Goal: Task Accomplishment & Management: Manage account settings

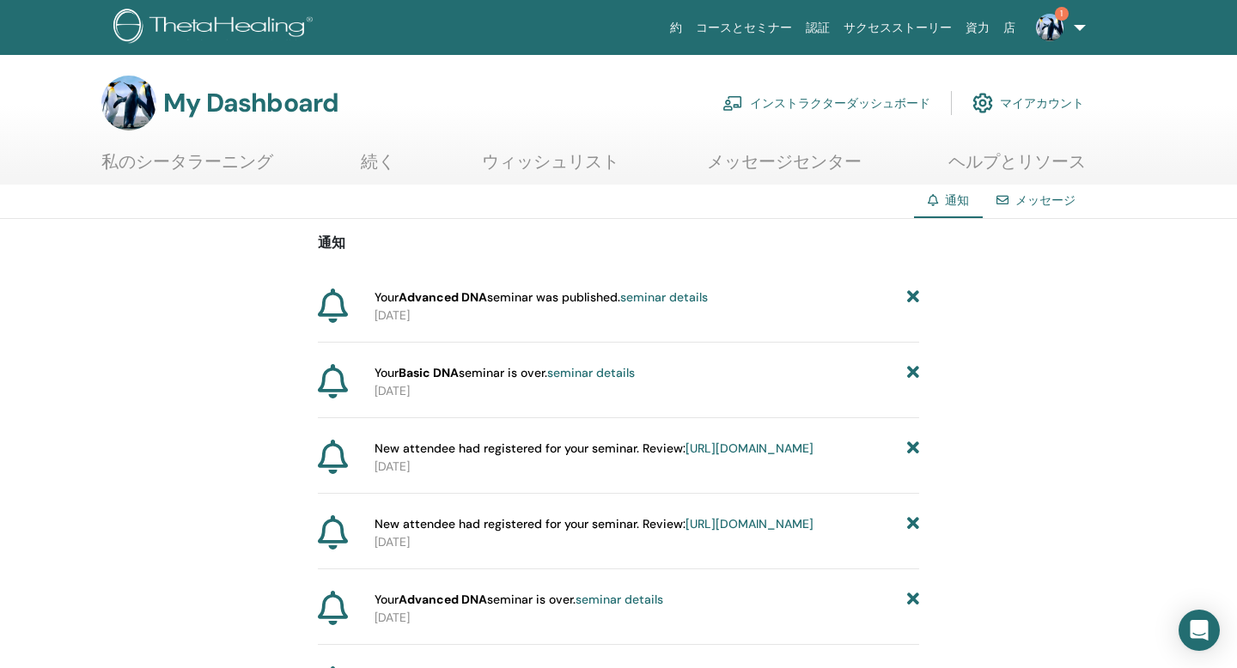
click at [1044, 27] on img at bounding box center [1049, 27] width 27 height 27
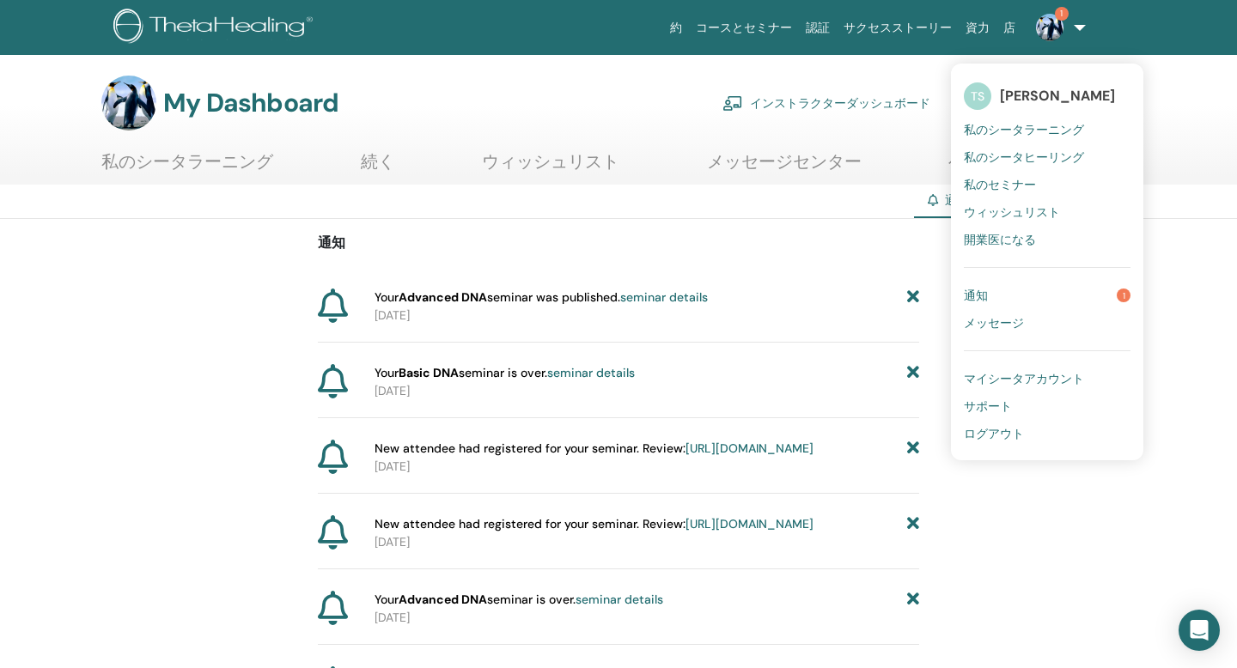
click at [1006, 156] on span "私のシータヒーリング" at bounding box center [1024, 156] width 120 height 15
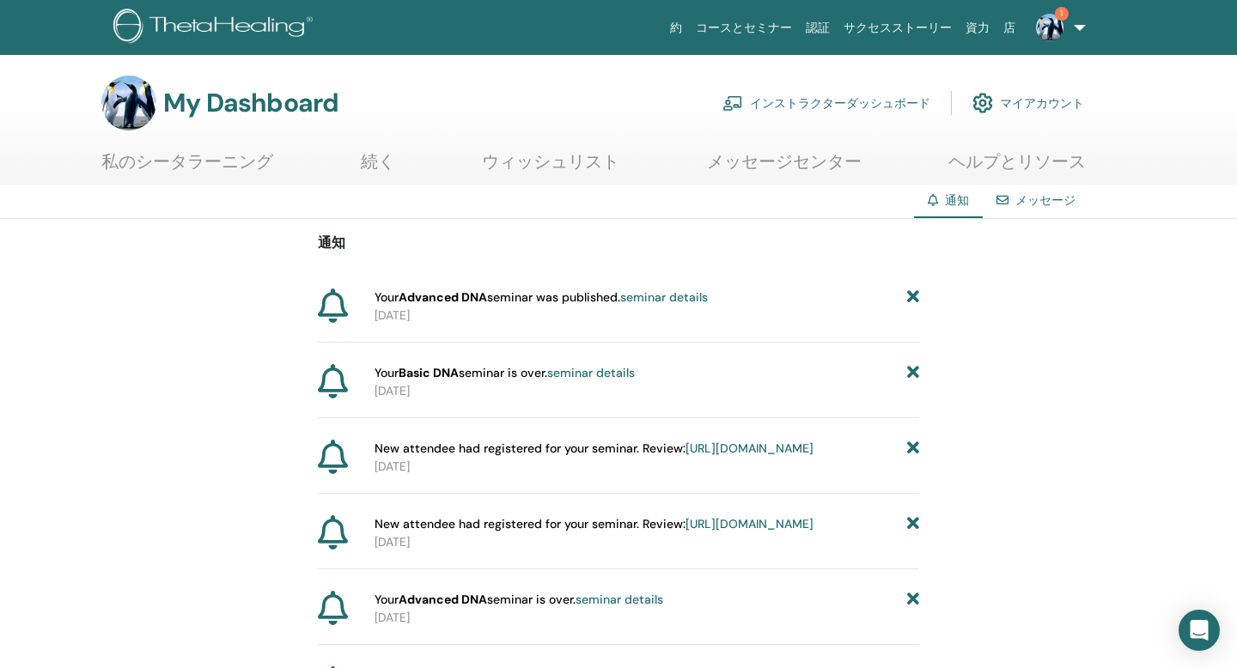
click at [772, 103] on link "インストラクターダッシュボード" at bounding box center [826, 103] width 208 height 38
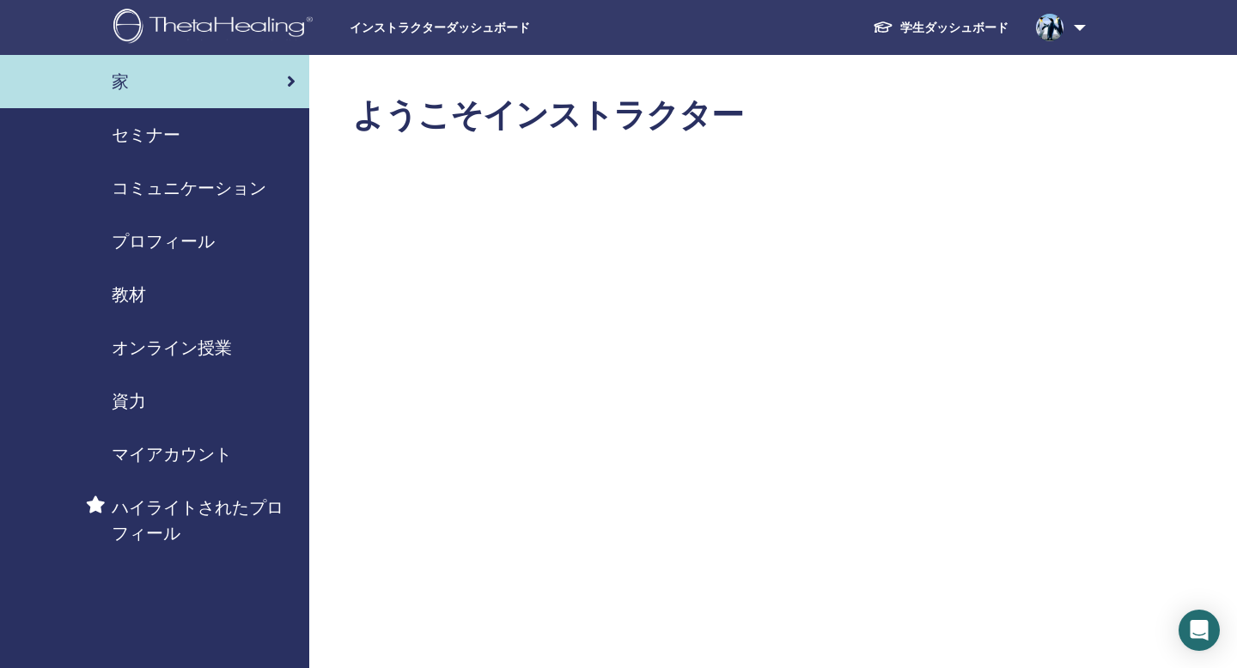
click at [182, 132] on div "セミナー" at bounding box center [155, 135] width 282 height 26
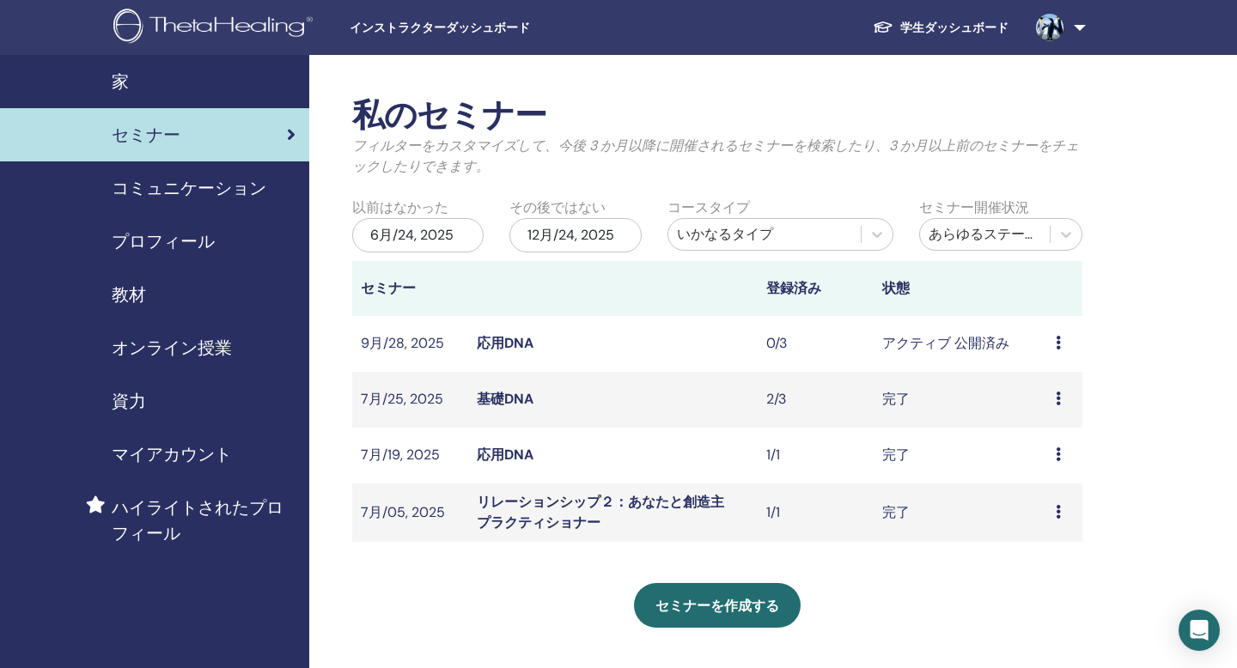
click at [505, 337] on link "応用DNA" at bounding box center [505, 343] width 57 height 18
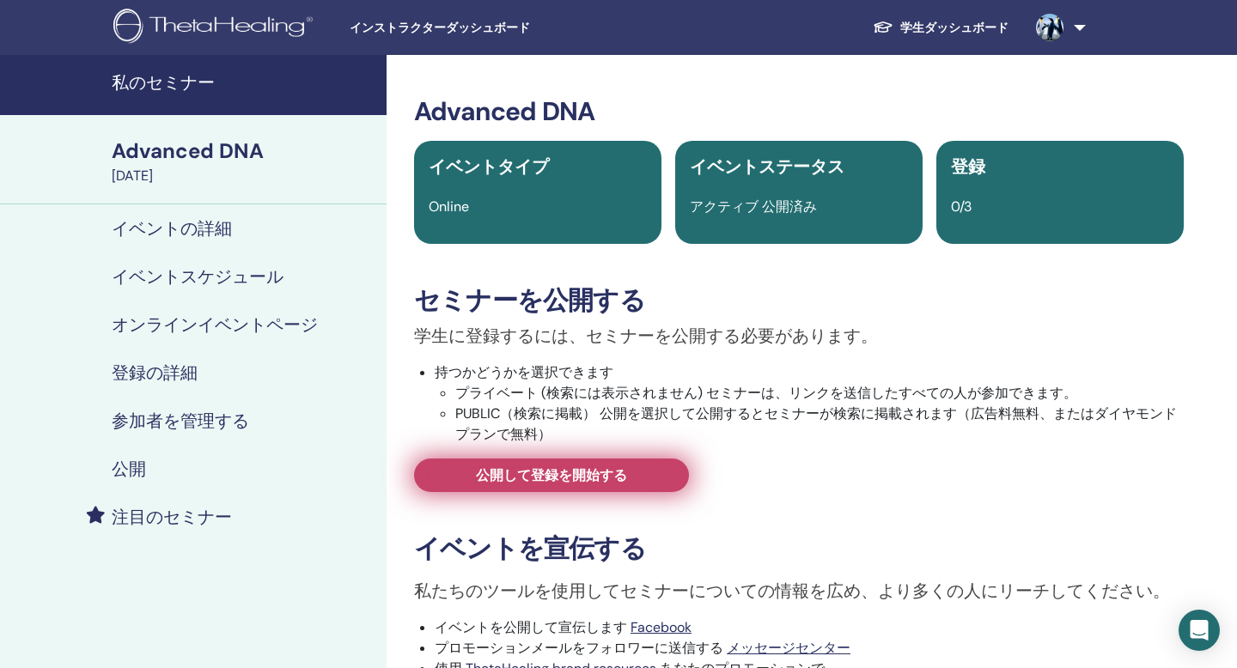
click at [565, 484] on span "公開して登録を開始する" at bounding box center [551, 475] width 151 height 18
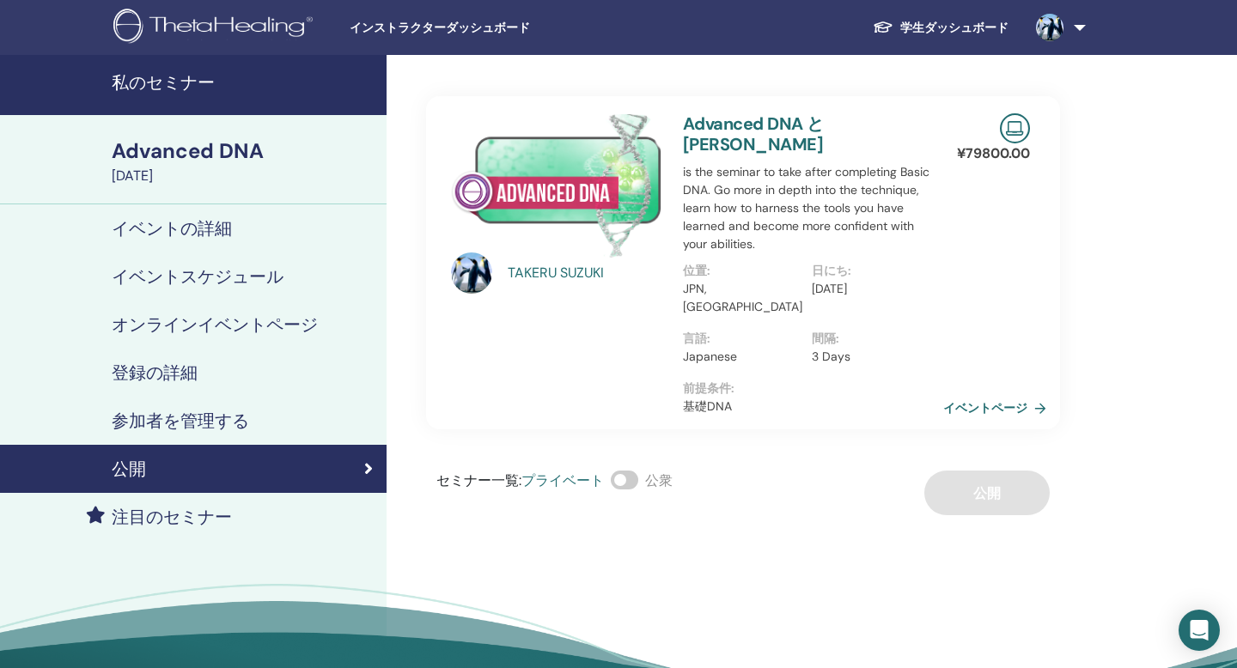
click at [992, 395] on link "イベントページ" at bounding box center [998, 408] width 110 height 26
